Goal: Information Seeking & Learning: Learn about a topic

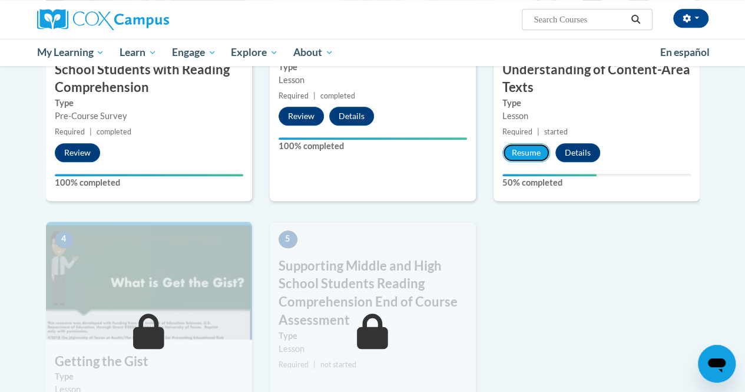
click at [525, 149] on button "Resume" at bounding box center [526, 152] width 48 height 19
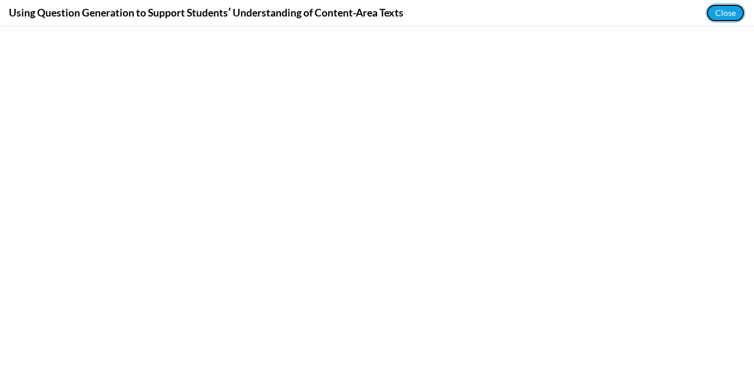
click at [731, 16] on button "Close" at bounding box center [724, 13] width 39 height 19
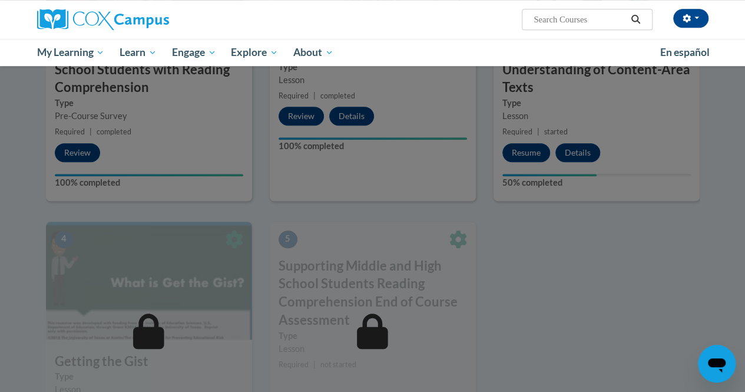
scroll to position [358, 0]
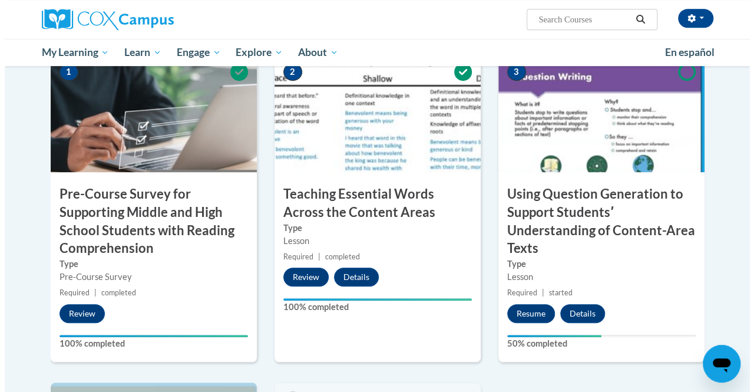
scroll to position [384, 0]
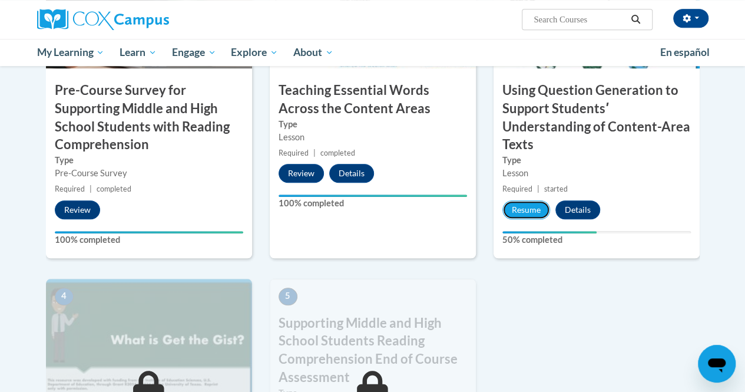
click at [529, 211] on button "Resume" at bounding box center [526, 209] width 48 height 19
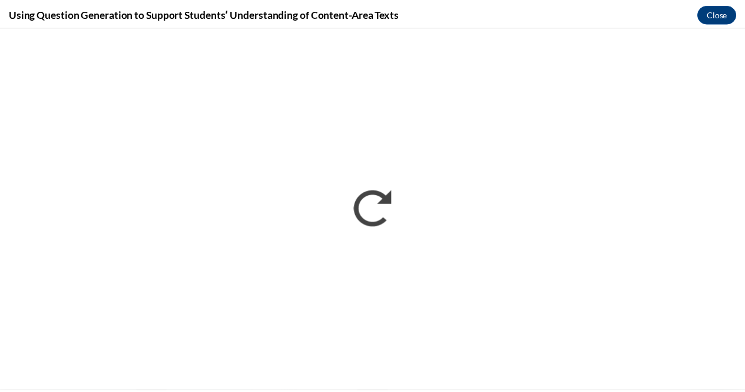
scroll to position [0, 0]
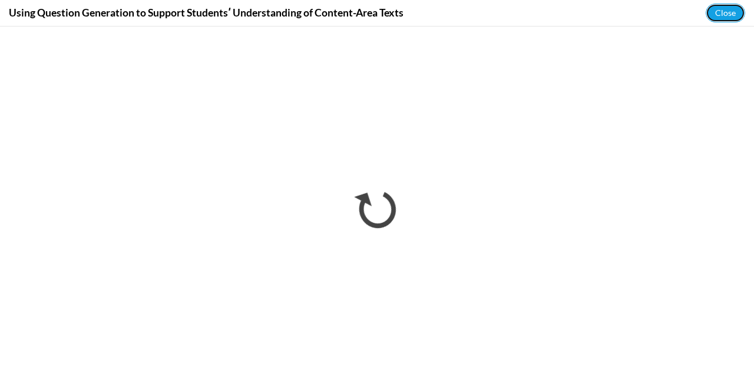
click at [719, 12] on button "Close" at bounding box center [724, 13] width 39 height 19
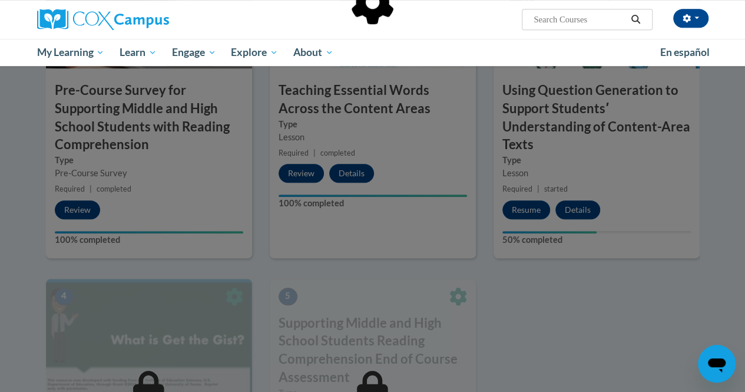
click at [510, 273] on div at bounding box center [372, 196] width 745 height 392
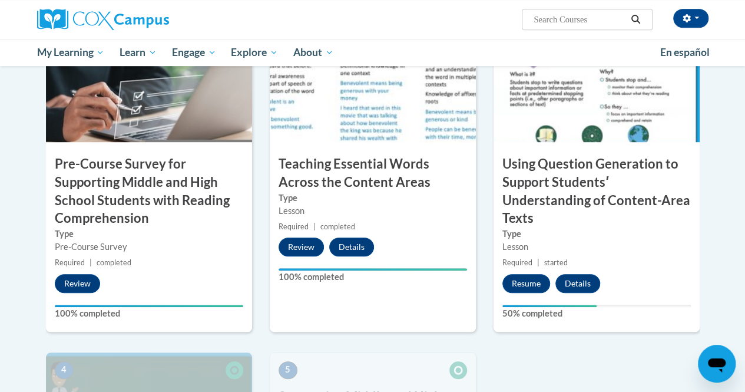
scroll to position [290, 0]
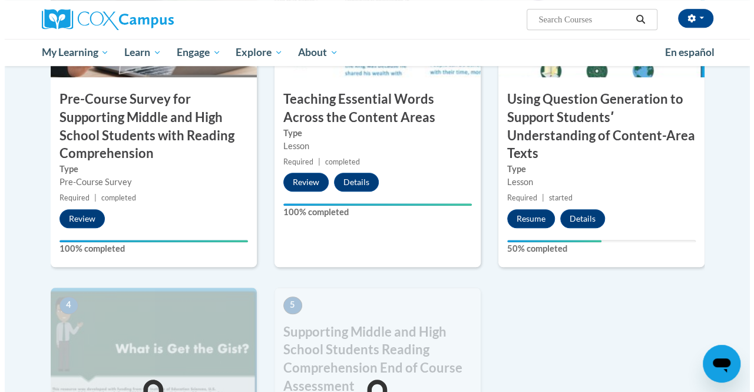
scroll to position [373, 0]
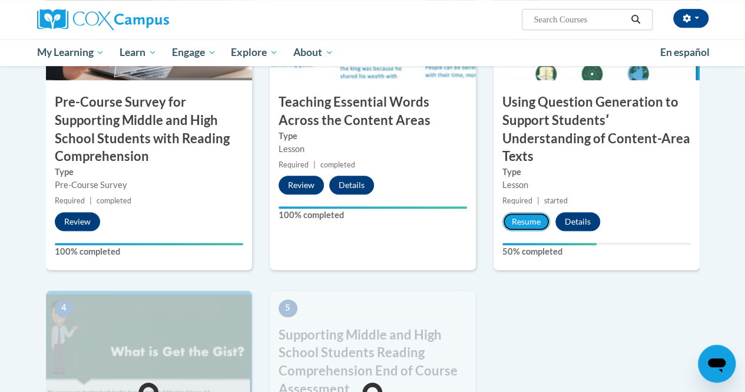
click at [523, 224] on button "Resume" at bounding box center [526, 221] width 48 height 19
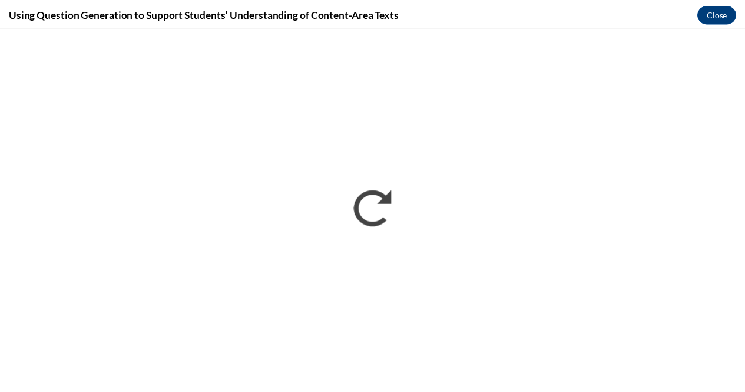
scroll to position [0, 0]
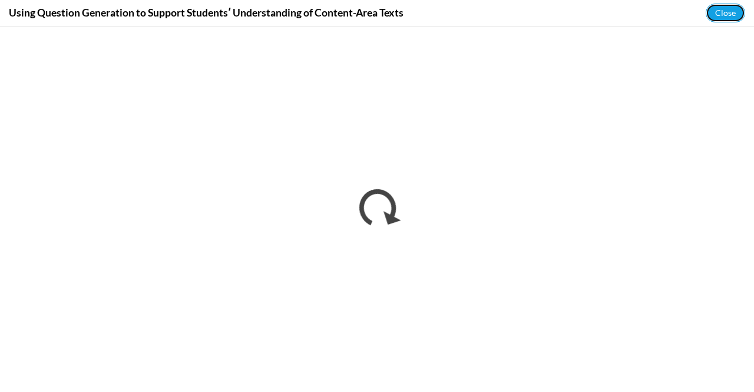
click at [722, 17] on button "Close" at bounding box center [724, 13] width 39 height 19
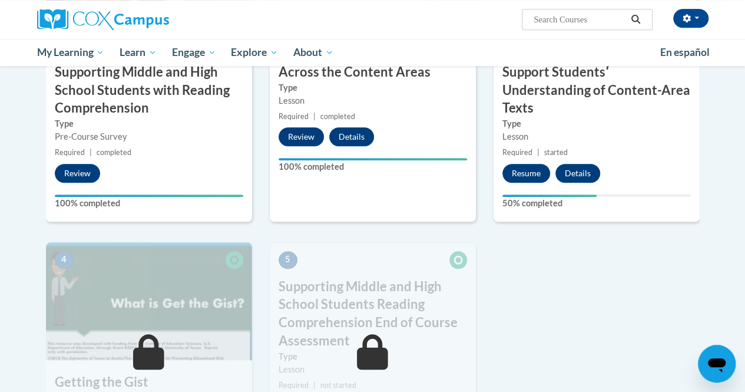
scroll to position [770, 0]
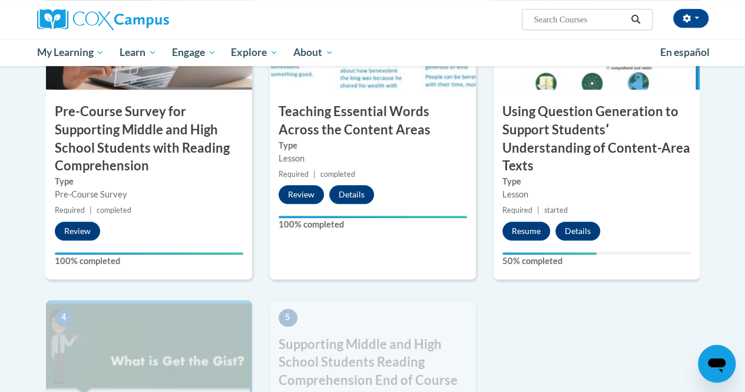
scroll to position [363, 0]
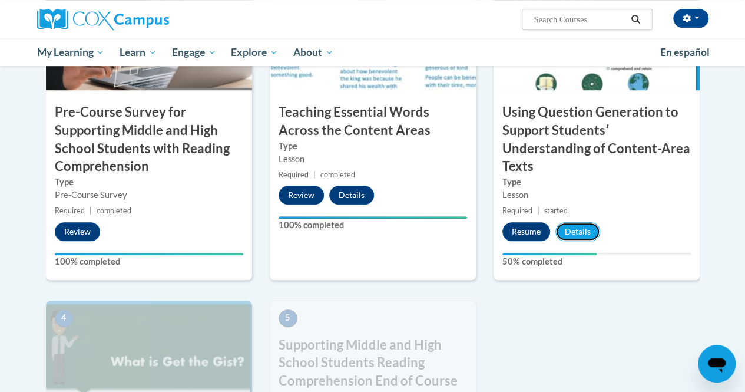
click at [572, 235] on button "Details" at bounding box center [577, 231] width 45 height 19
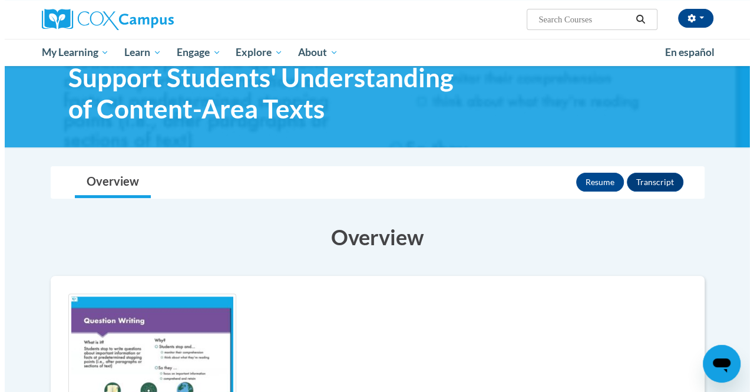
scroll to position [84, 0]
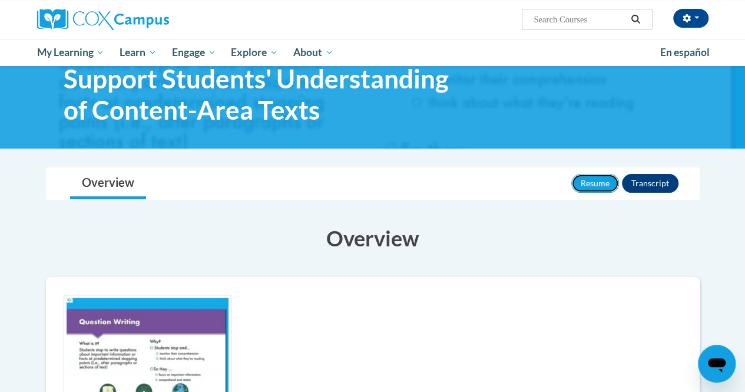
click at [594, 184] on button "Resume" at bounding box center [595, 183] width 48 height 19
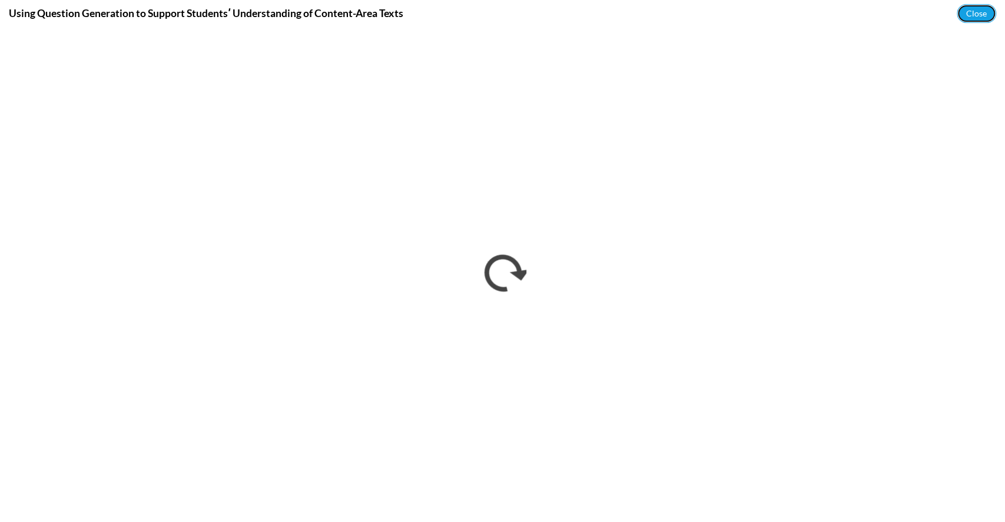
click at [753, 19] on button "Close" at bounding box center [976, 13] width 39 height 19
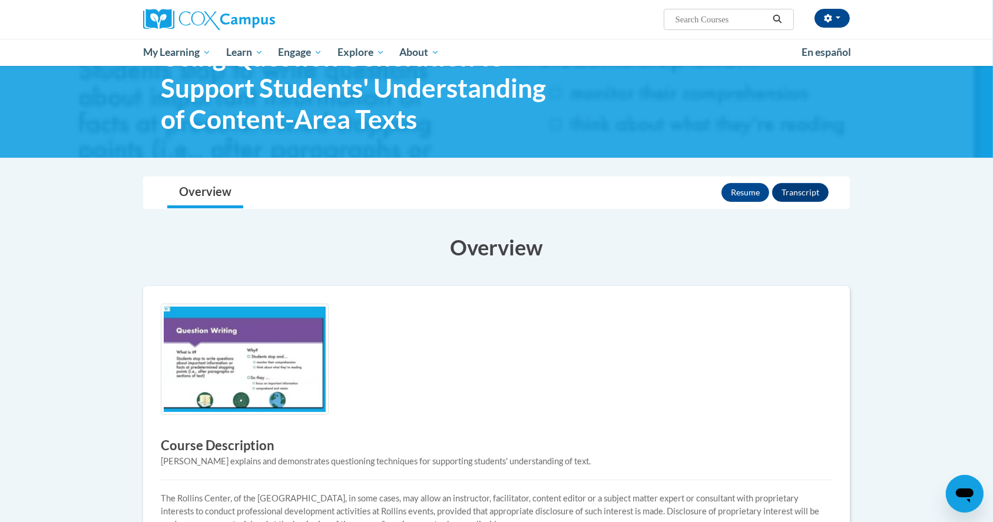
scroll to position [0, 0]
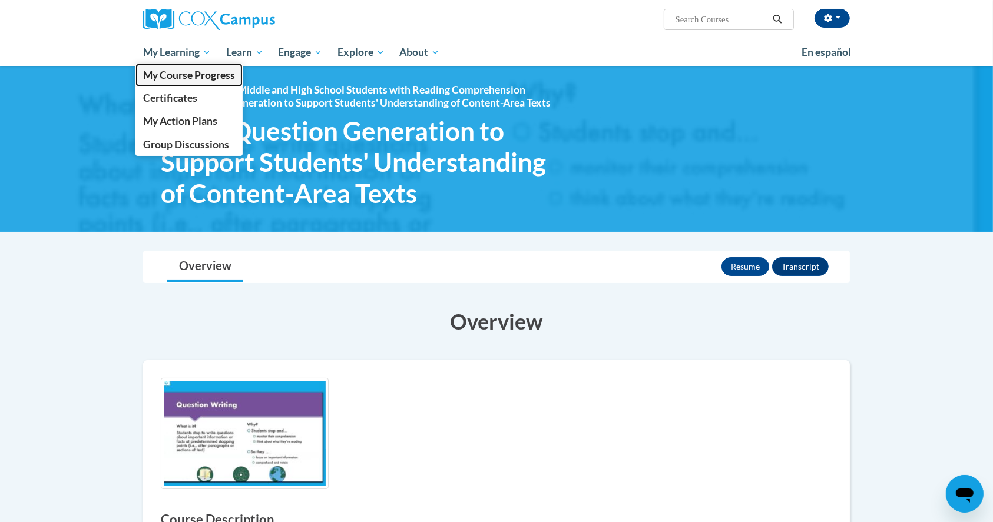
click at [184, 78] on span "My Course Progress" at bounding box center [189, 75] width 92 height 12
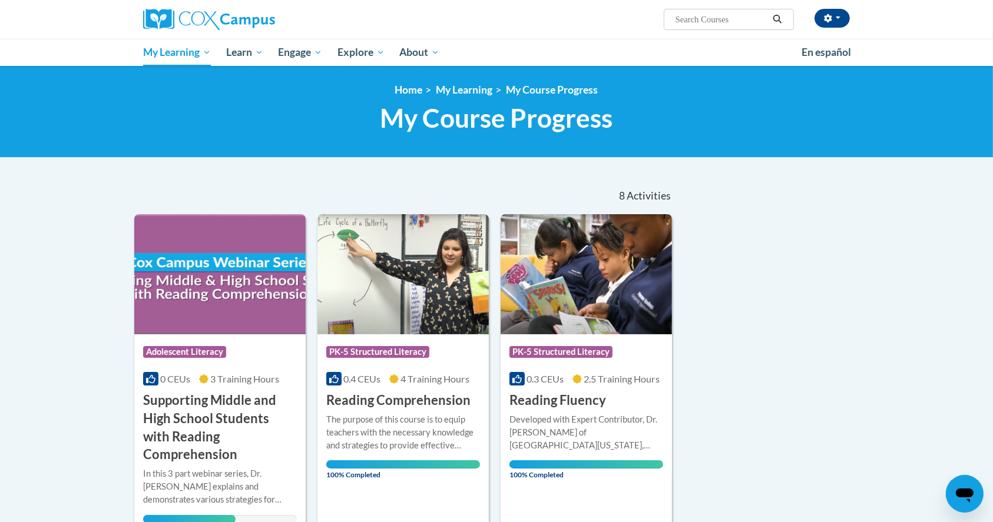
click at [250, 299] on img at bounding box center [219, 274] width 171 height 120
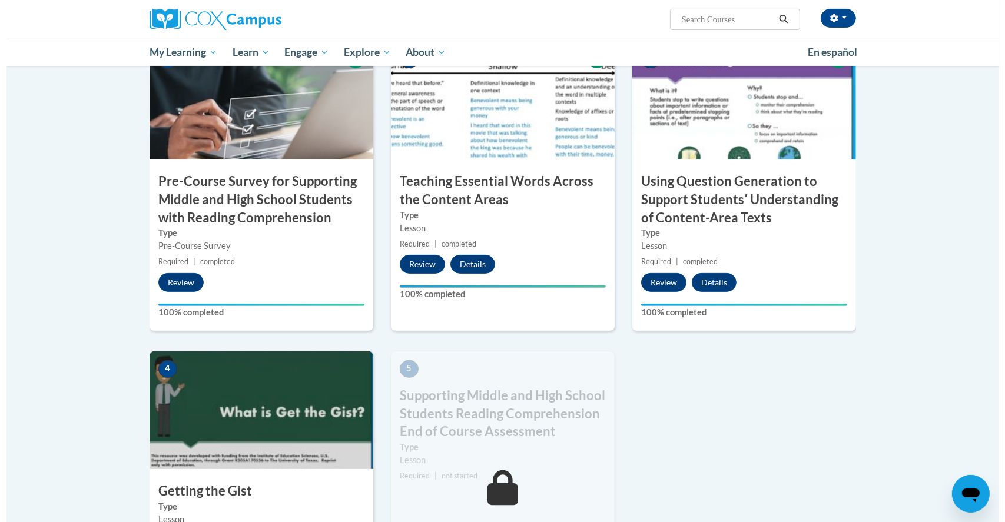
scroll to position [538, 0]
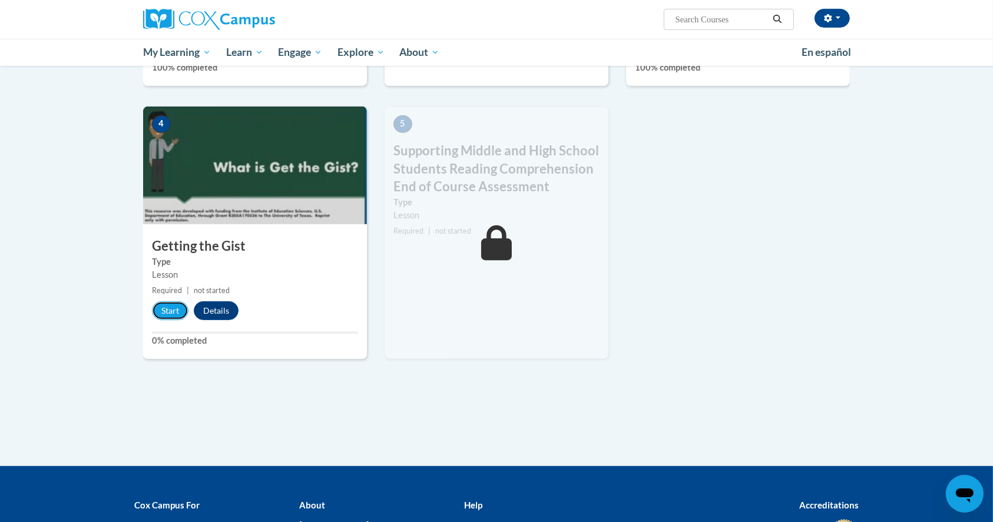
click at [162, 308] on button "Start" at bounding box center [170, 310] width 37 height 19
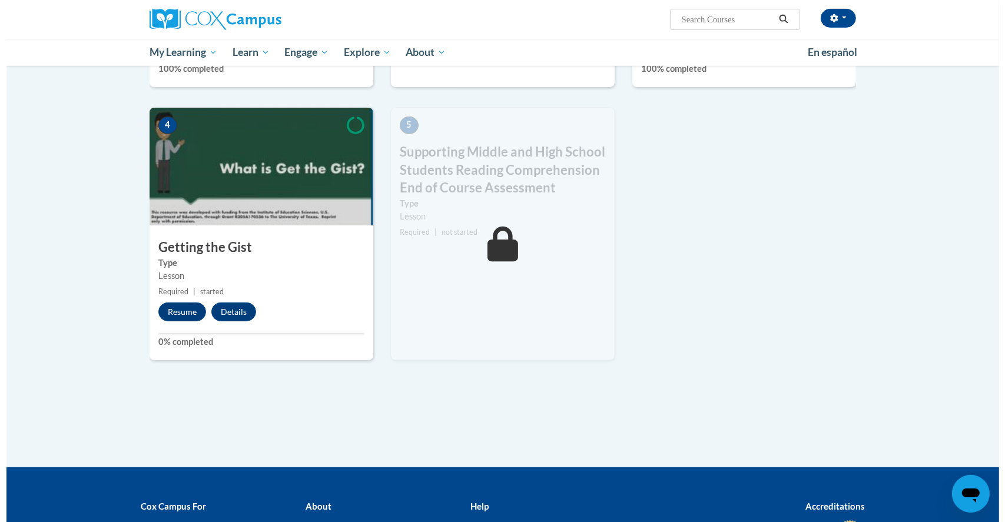
scroll to position [537, 0]
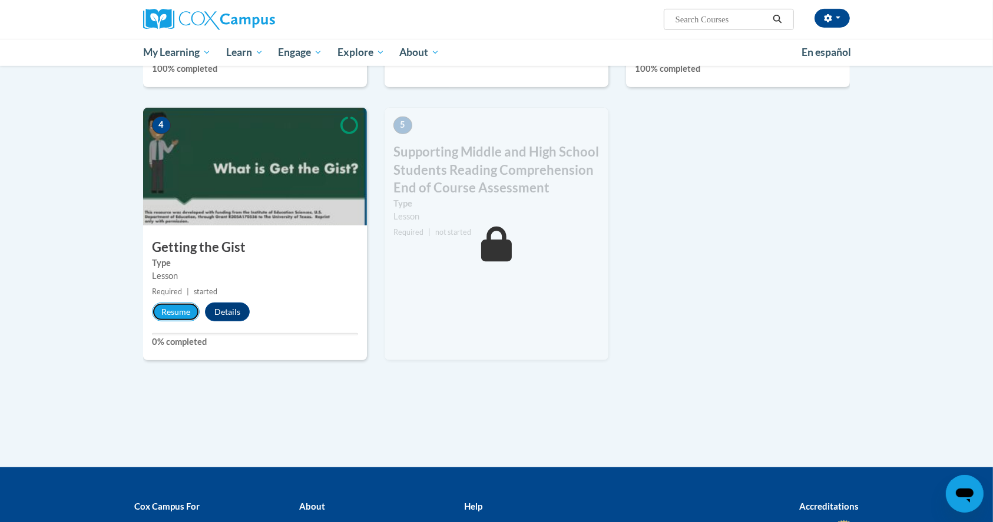
click at [175, 312] on button "Resume" at bounding box center [176, 312] width 48 height 19
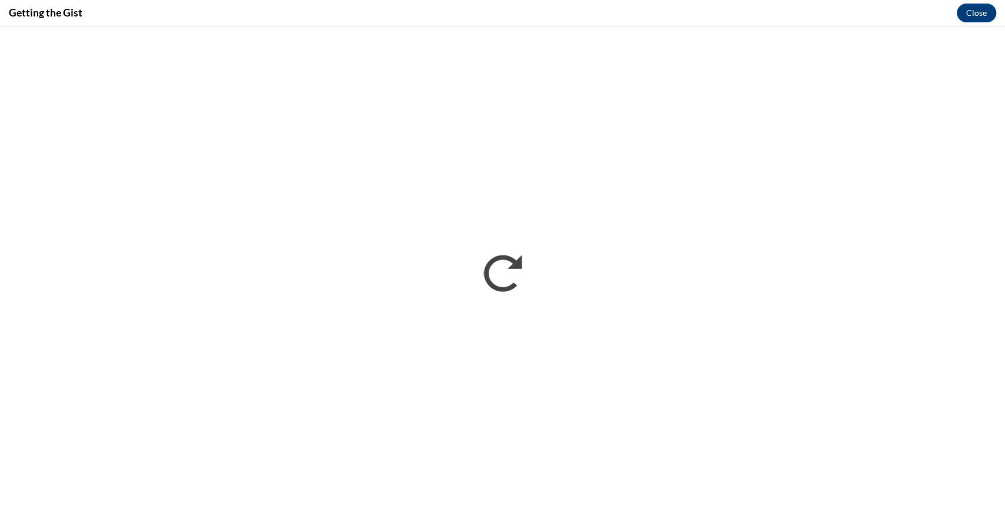
scroll to position [0, 0]
